Goal: Check status: Check status

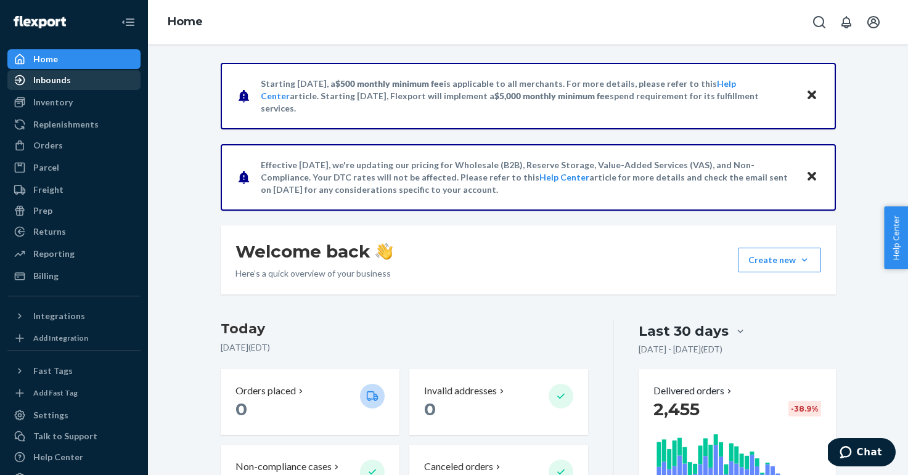
click at [88, 79] on div "Inbounds" at bounding box center [74, 80] width 131 height 17
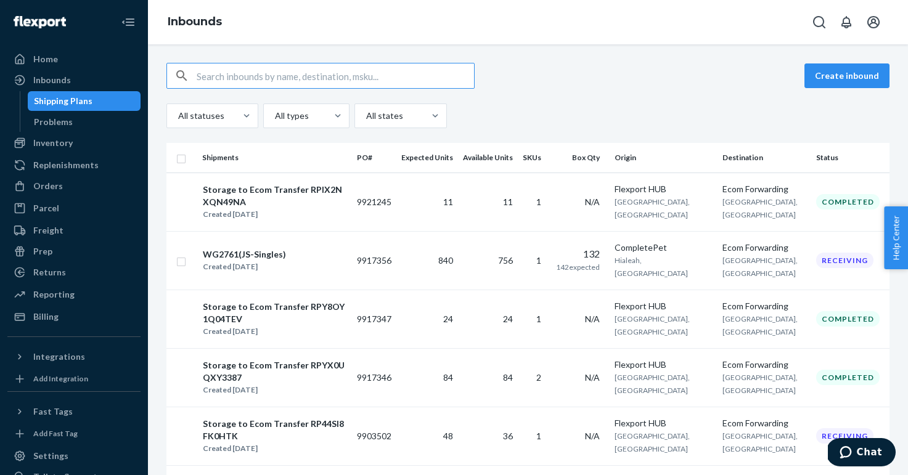
type input "9890905"
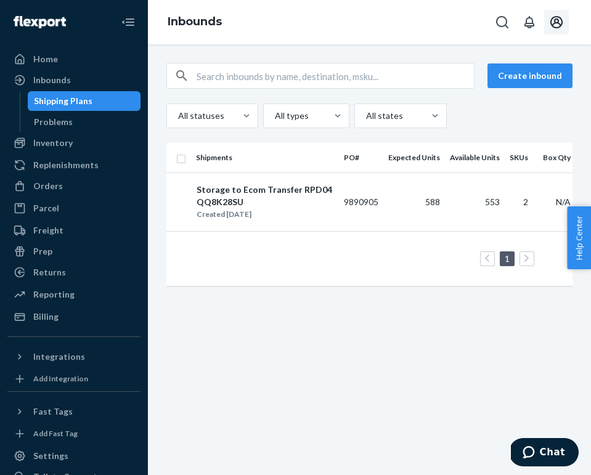
click at [561, 22] on icon "Open account menu" at bounding box center [556, 22] width 15 height 15
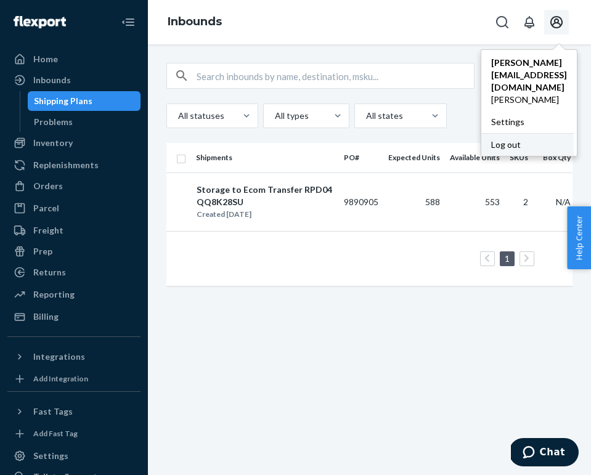
click at [482, 133] on div "Log out" at bounding box center [528, 144] width 93 height 23
